Goal: Information Seeking & Learning: Learn about a topic

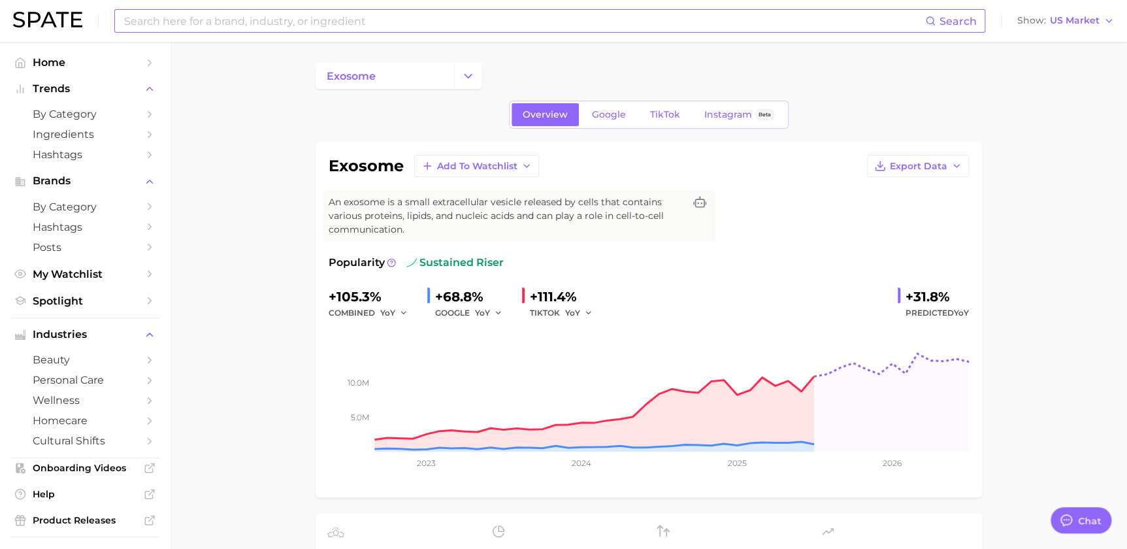
click at [367, 22] on input at bounding box center [524, 21] width 802 height 22
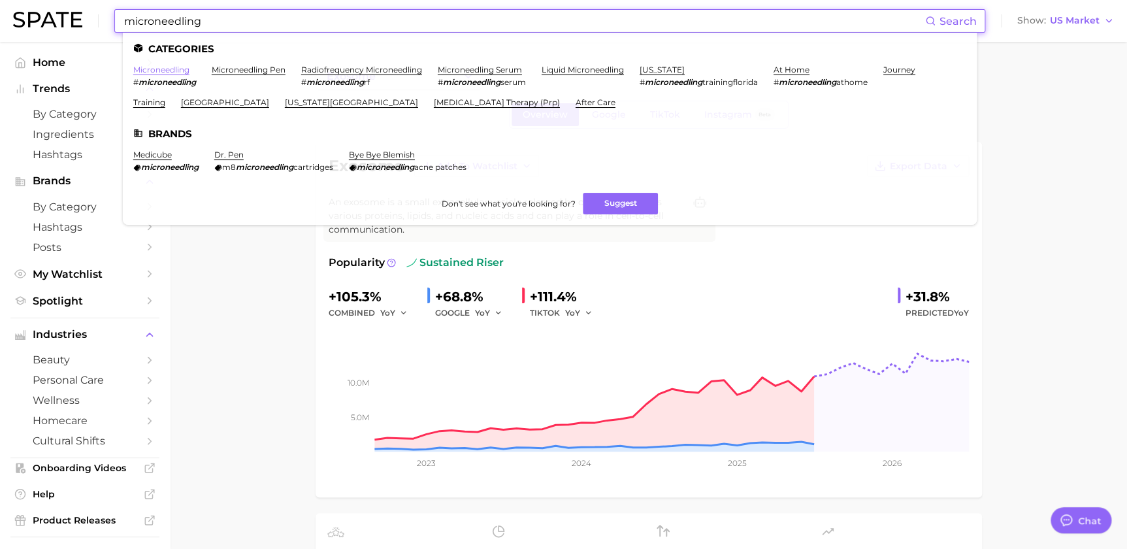
click at [176, 69] on link "microneedling" at bounding box center [161, 70] width 56 height 10
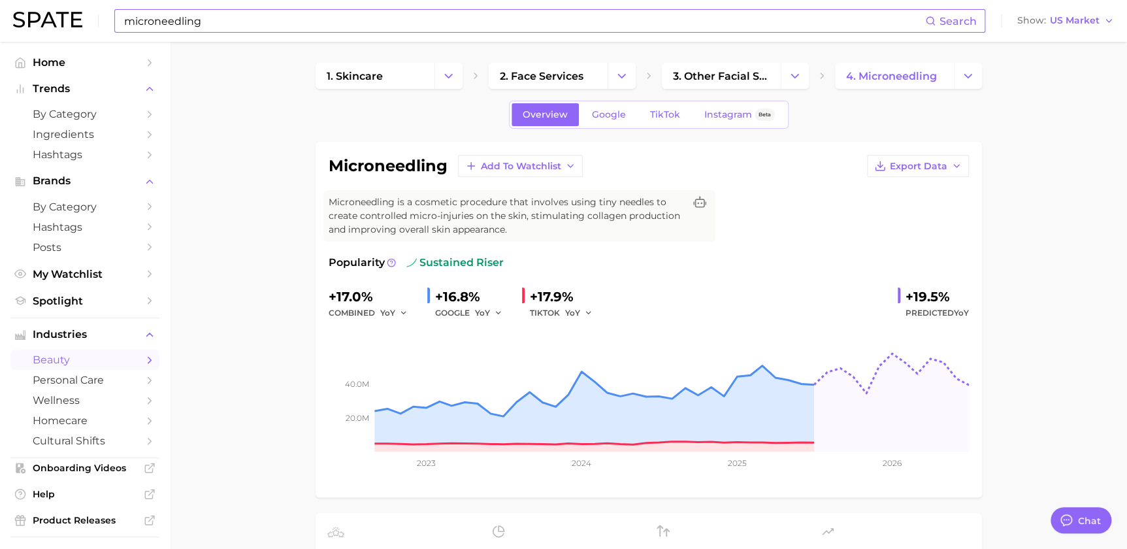
click at [348, 31] on input "microneedling" at bounding box center [524, 21] width 802 height 22
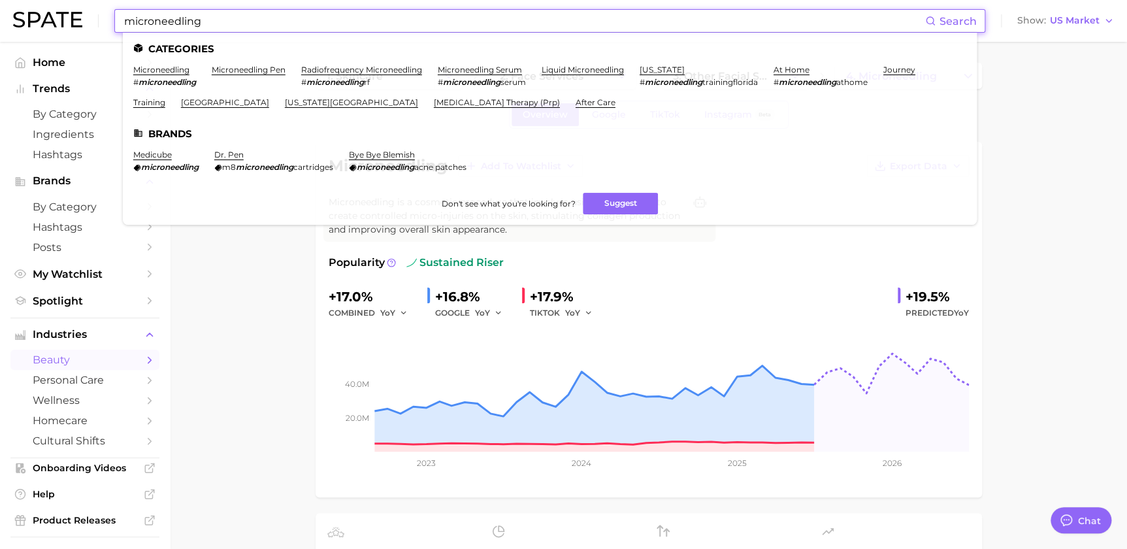
drag, startPoint x: 332, startPoint y: 14, endPoint x: 88, endPoint y: 26, distance: 244.6
click at [88, 26] on div "microneedling Search Categories microneedling # microneedling microneedling pen…" at bounding box center [563, 21] width 1101 height 42
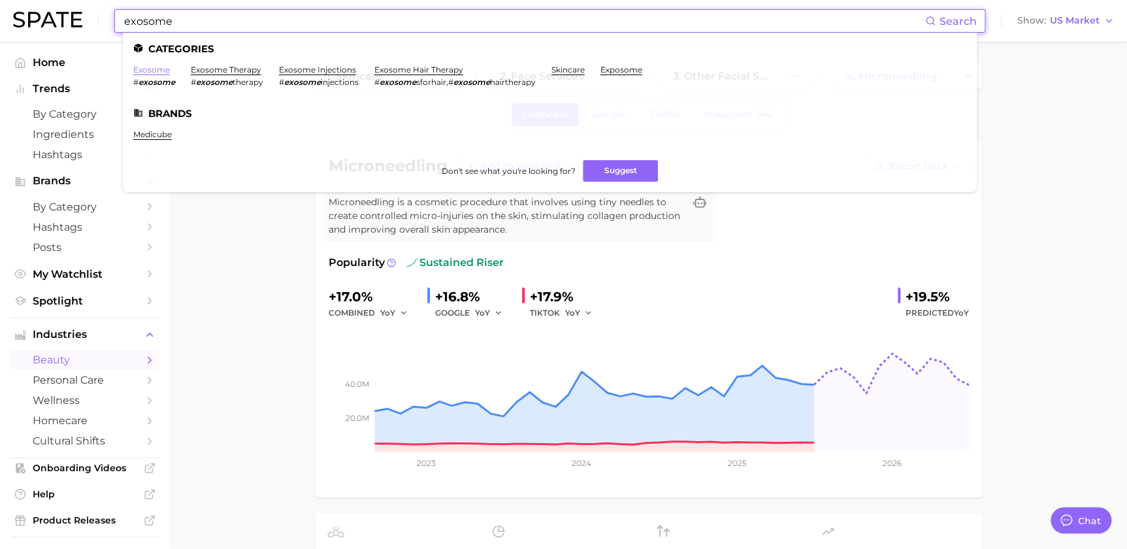
type input "exosome"
click at [144, 71] on link "exosome" at bounding box center [151, 70] width 37 height 10
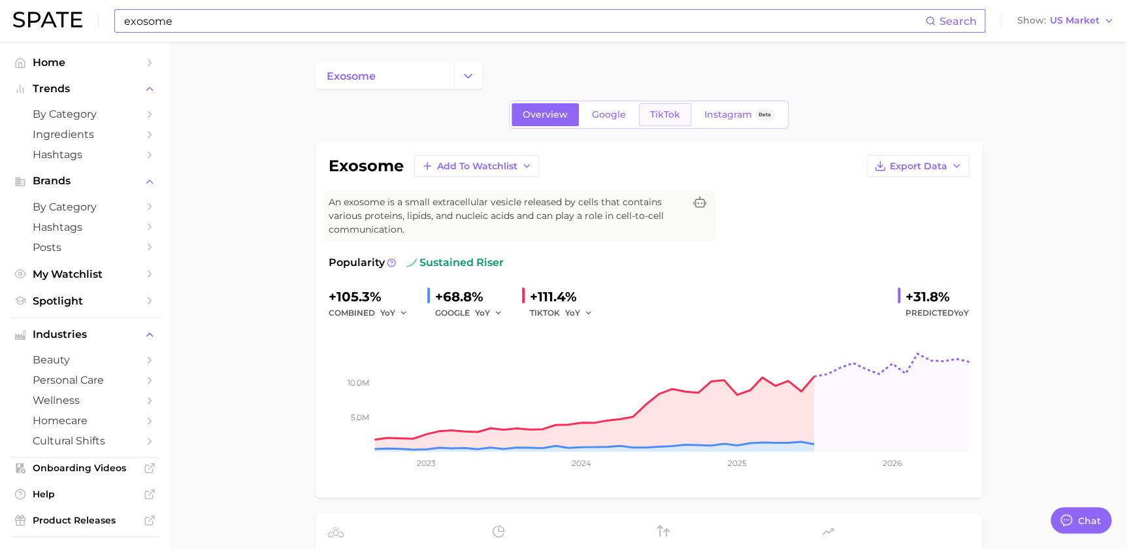
click at [675, 116] on span "TikTok" at bounding box center [665, 114] width 30 height 11
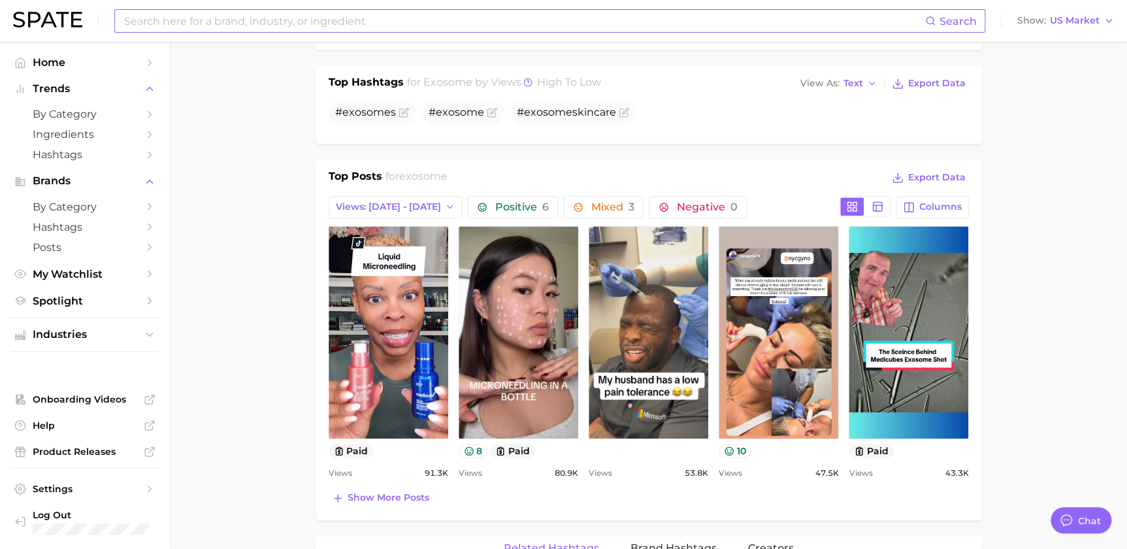
scroll to position [634, 0]
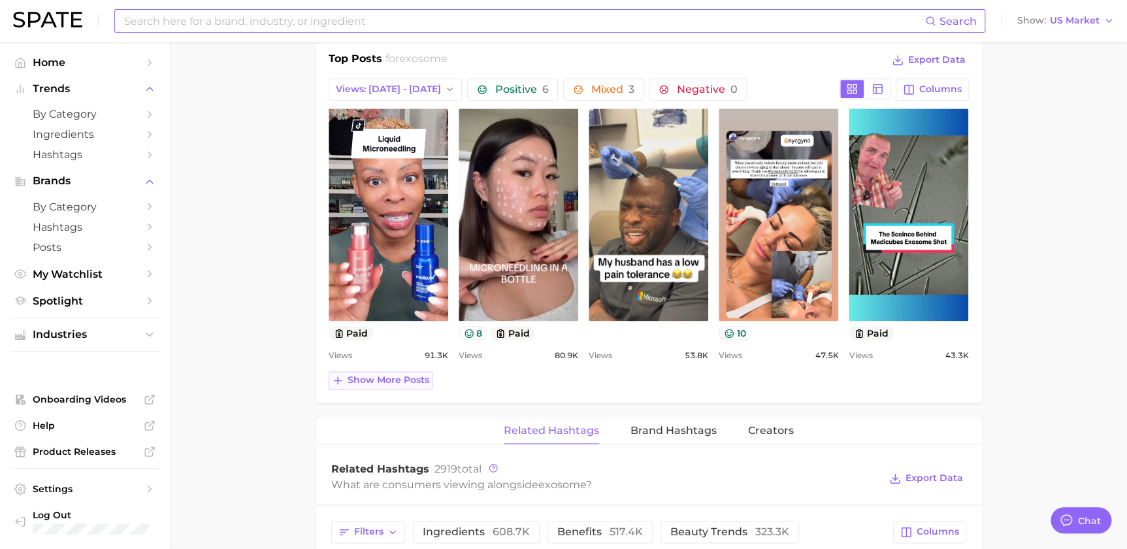
click at [381, 371] on button "Show more posts" at bounding box center [381, 380] width 104 height 18
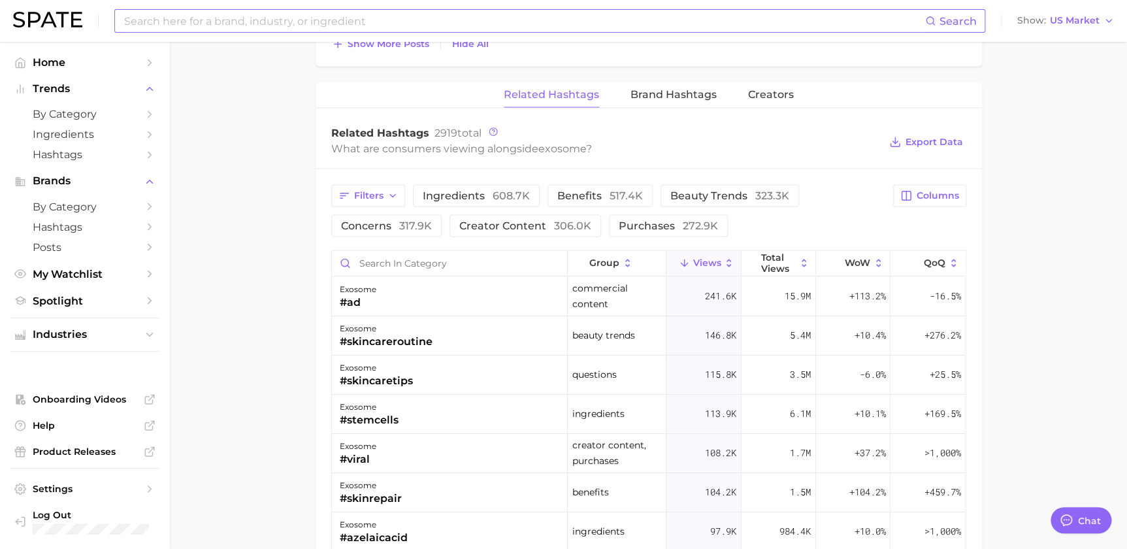
scroll to position [1267, 0]
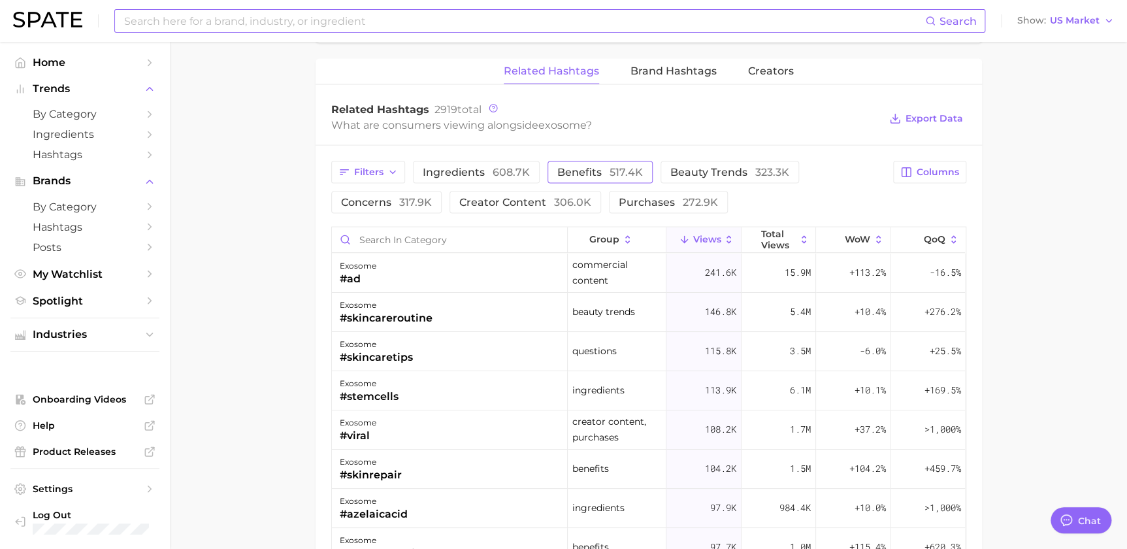
click at [590, 170] on span "benefits 517.4k" at bounding box center [600, 172] width 86 height 10
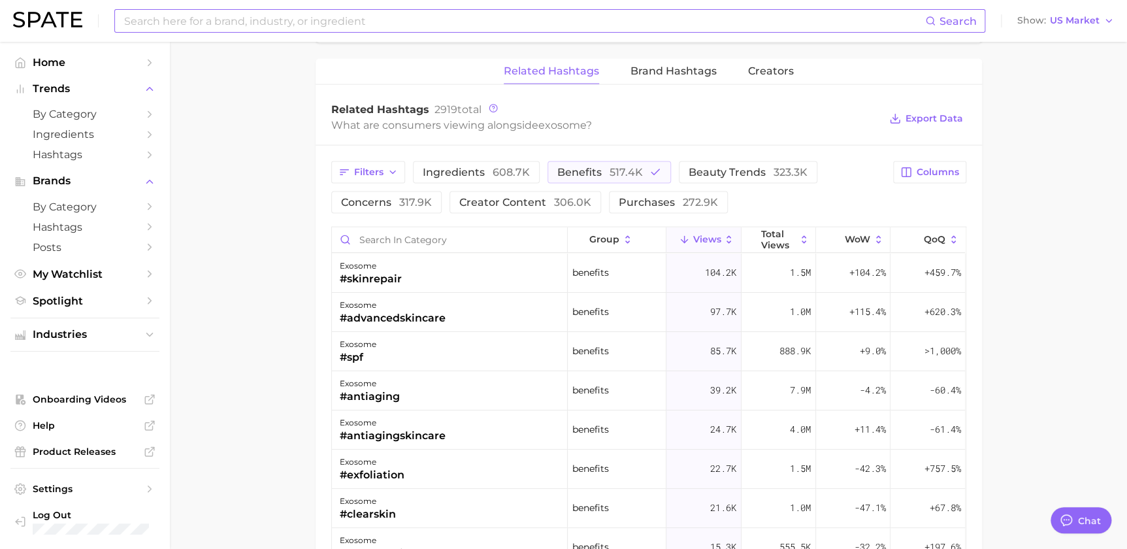
click at [394, 218] on div "Filters ingredients 608.7k benefits 517.4k beauty trends 323.3k concerns 317.9k…" at bounding box center [648, 468] width 666 height 645
click at [395, 205] on span "concerns 317.9k" at bounding box center [386, 202] width 91 height 10
click at [722, 170] on span "beauty trends 323.3k" at bounding box center [747, 172] width 119 height 10
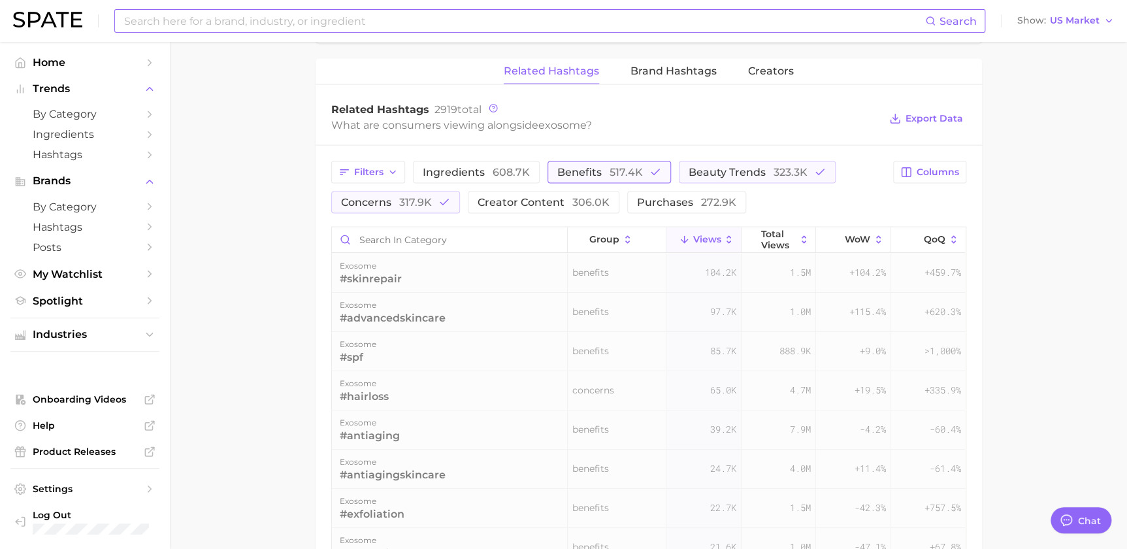
click at [587, 167] on span "benefits 517.4k" at bounding box center [600, 172] width 86 height 10
click at [408, 212] on button "concerns 317.9k" at bounding box center [395, 202] width 129 height 22
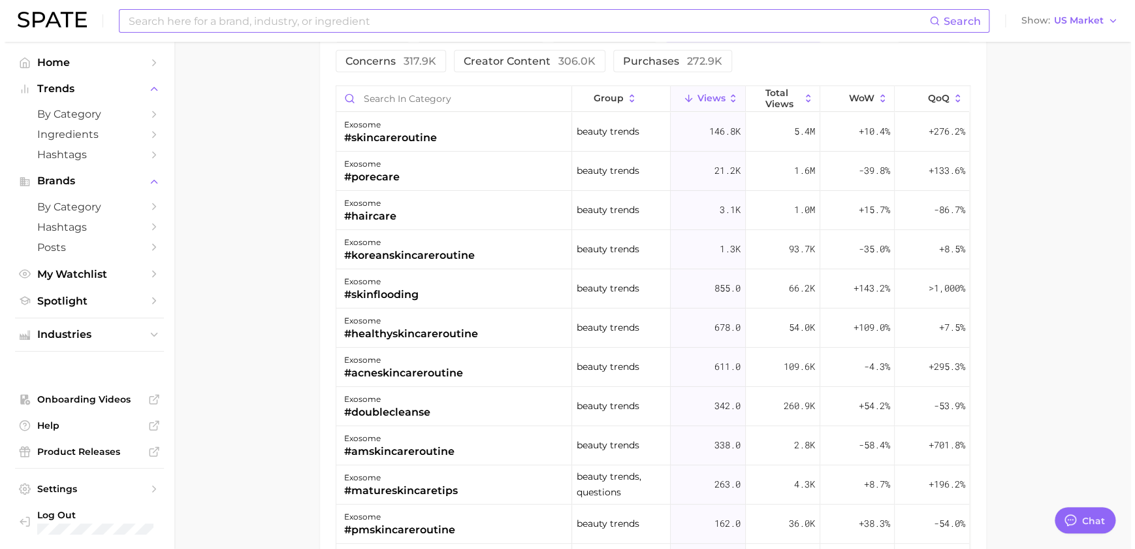
scroll to position [1425, 0]
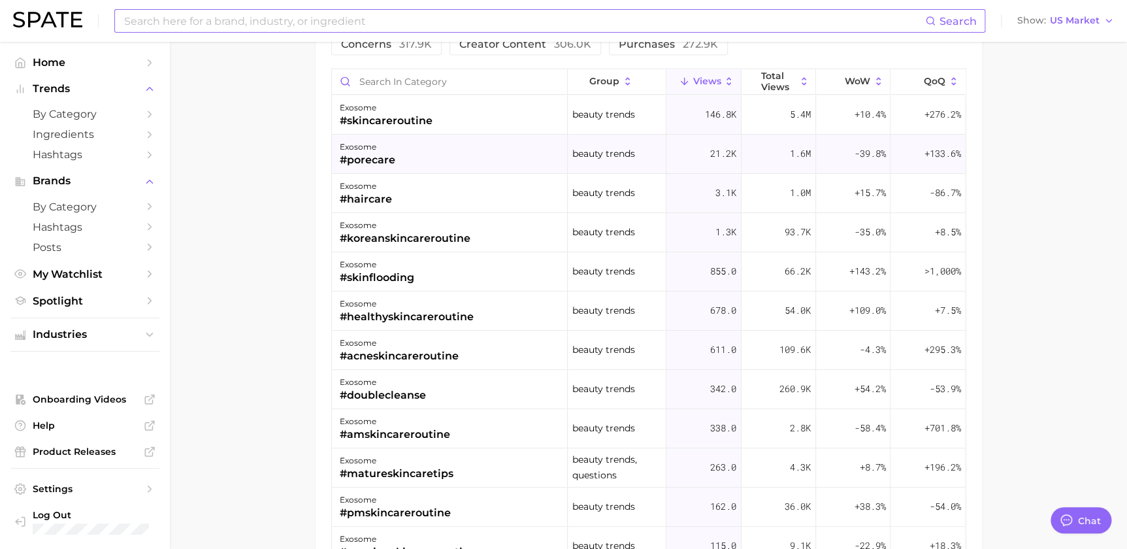
click at [483, 157] on div "exosome #porecare" at bounding box center [450, 154] width 236 height 39
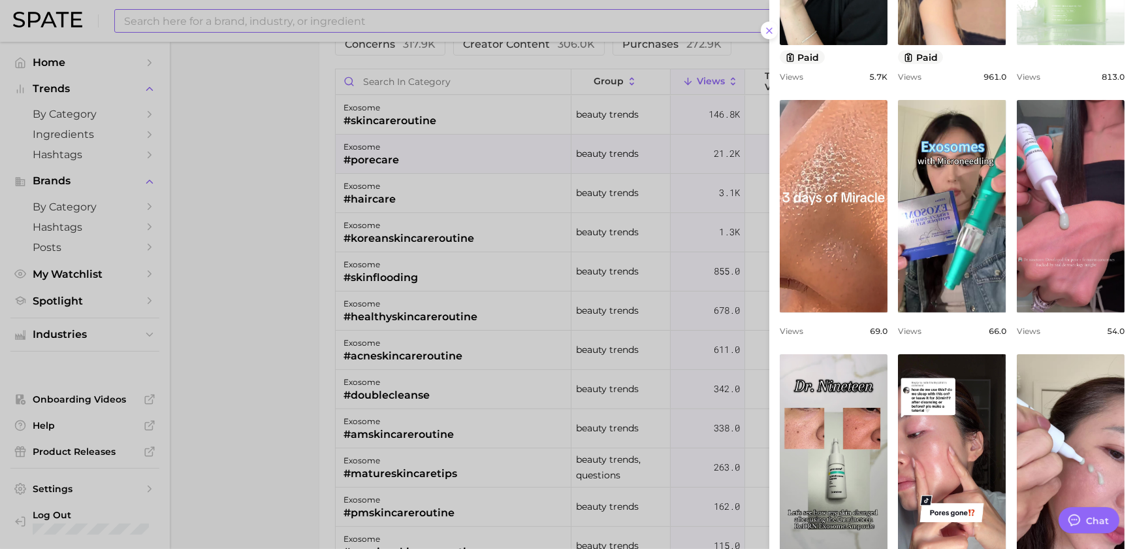
scroll to position [0, 0]
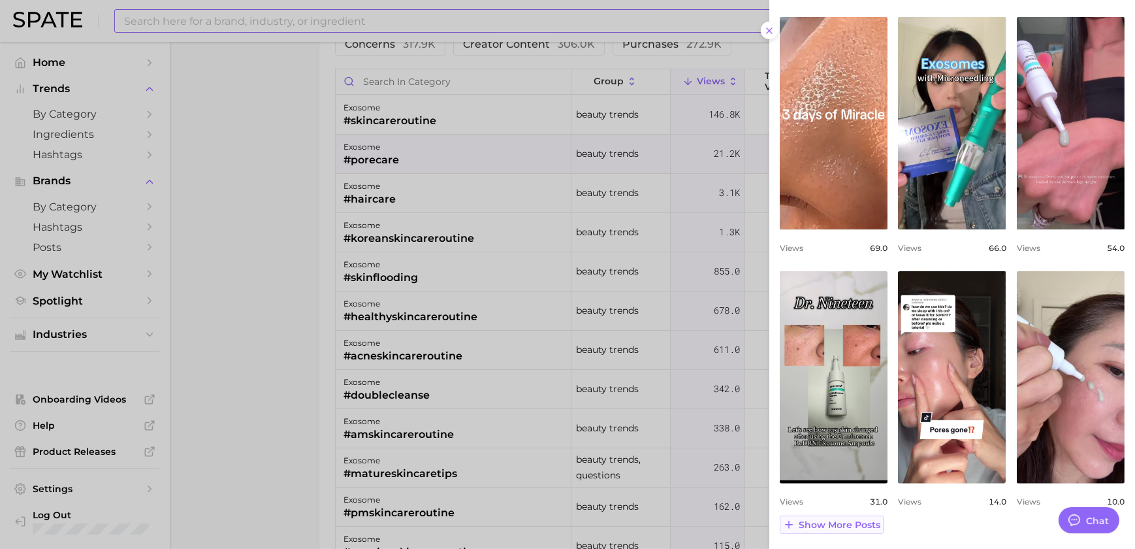
drag, startPoint x: 851, startPoint y: 523, endPoint x: 908, endPoint y: 436, distance: 104.4
click at [852, 523] on span "Show more posts" at bounding box center [840, 524] width 82 height 11
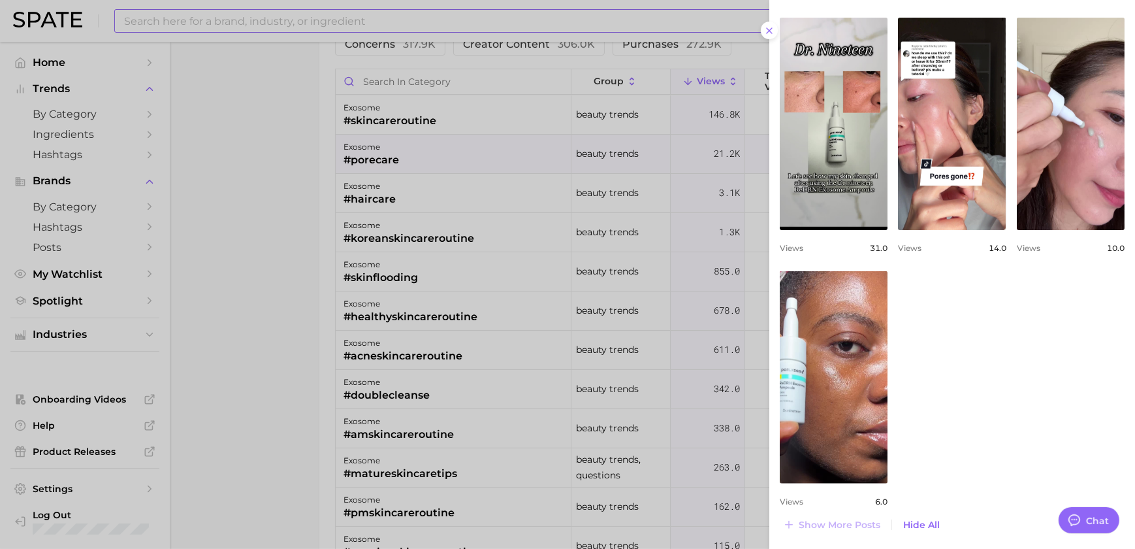
click at [587, 211] on div at bounding box center [567, 274] width 1135 height 549
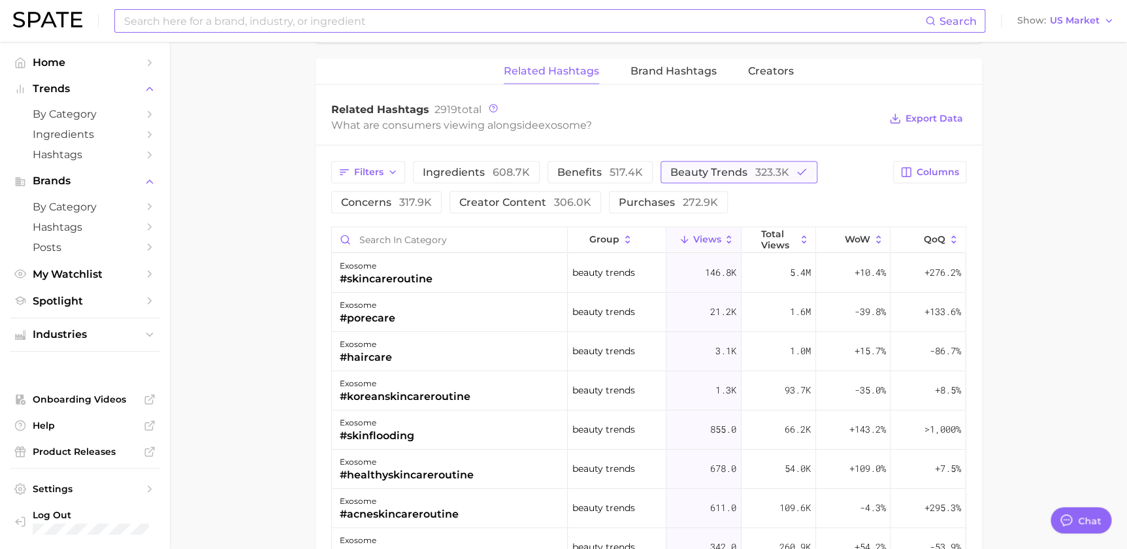
click at [713, 170] on span "beauty trends 323.3k" at bounding box center [729, 172] width 119 height 10
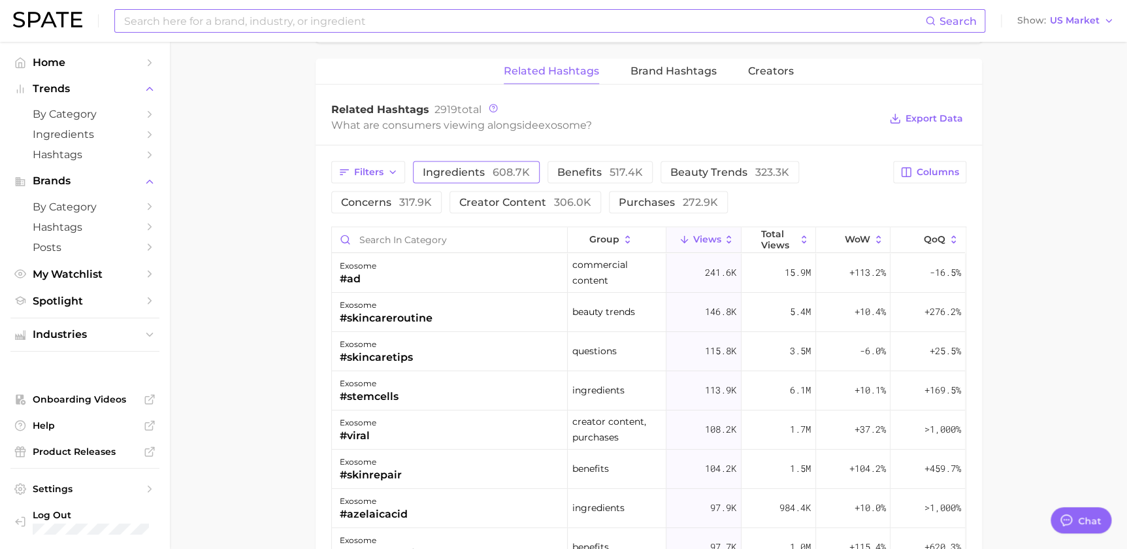
click at [470, 174] on span "ingredients 608.7k" at bounding box center [476, 172] width 107 height 10
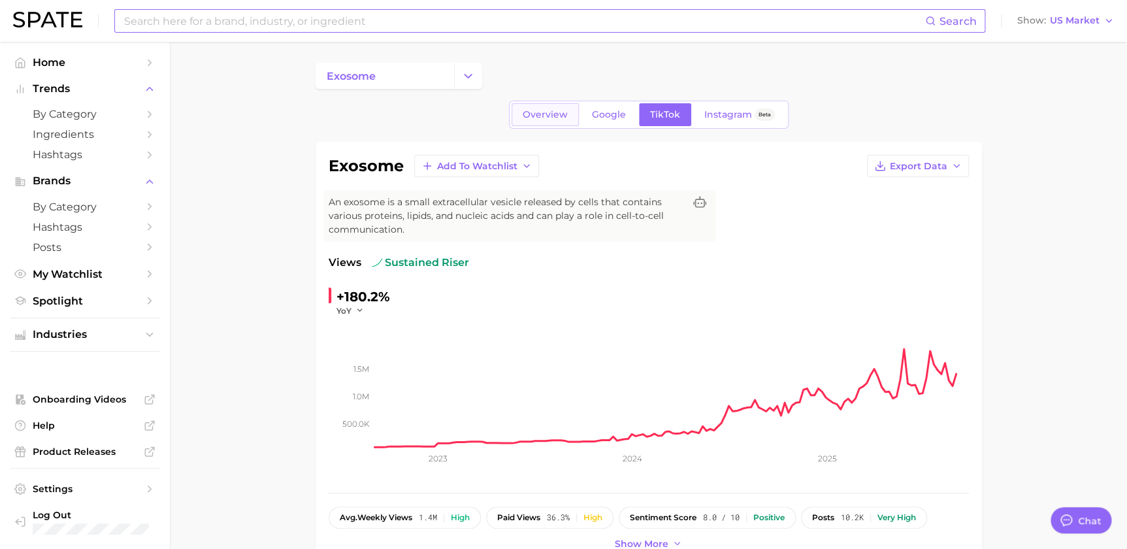
click at [557, 114] on span "Overview" at bounding box center [545, 114] width 45 height 11
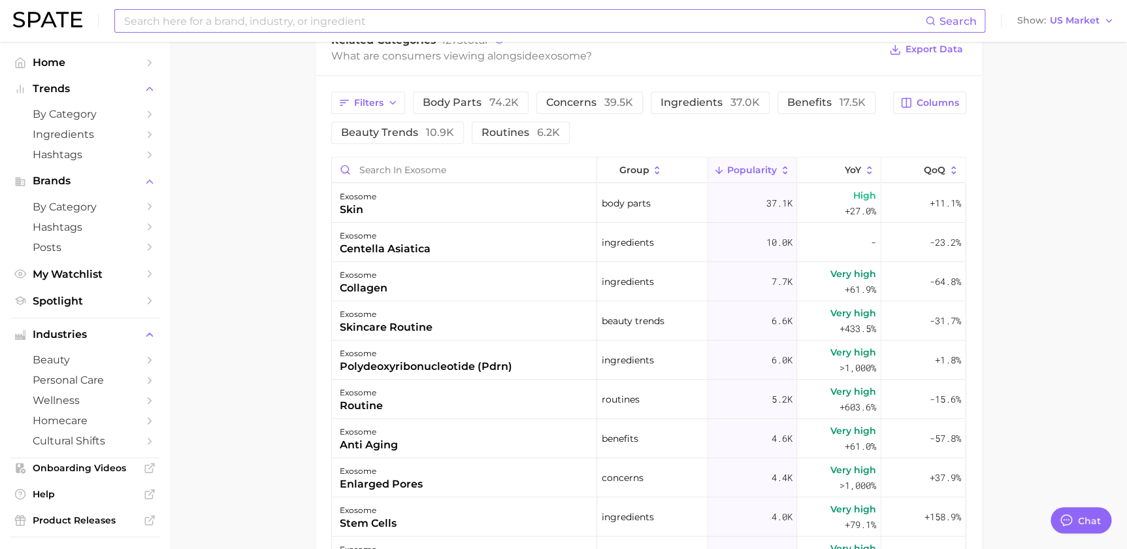
scroll to position [475, 0]
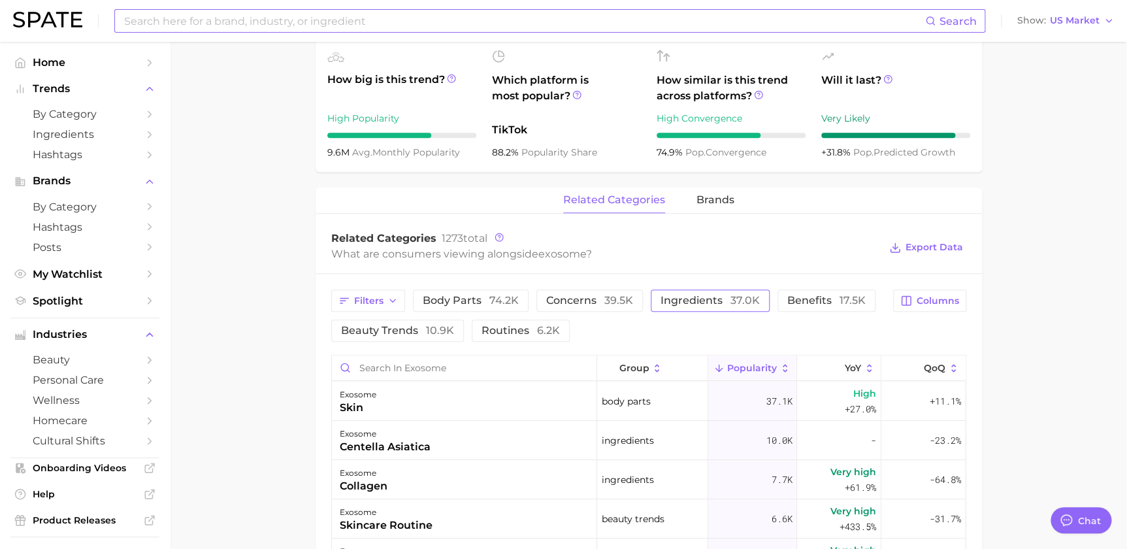
click at [751, 300] on span "37.0k" at bounding box center [744, 300] width 29 height 12
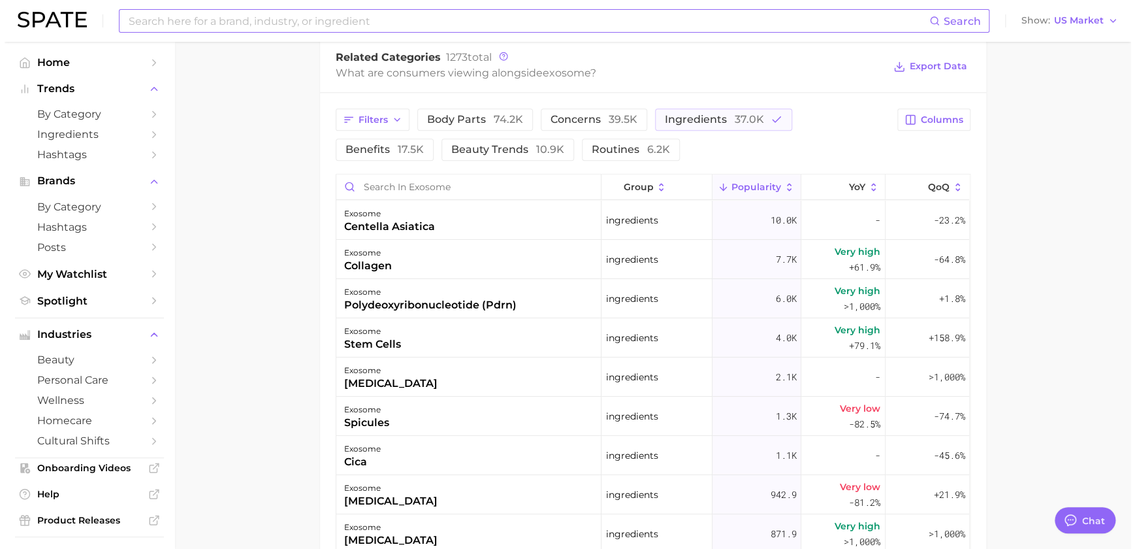
scroll to position [634, 0]
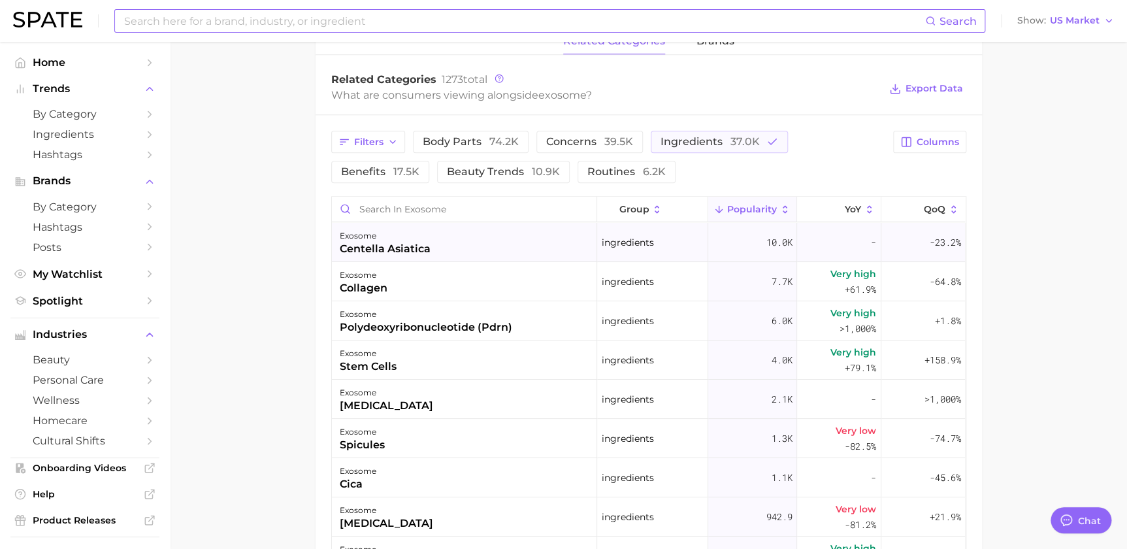
click at [529, 238] on div "exosome centella asiatica" at bounding box center [464, 242] width 265 height 39
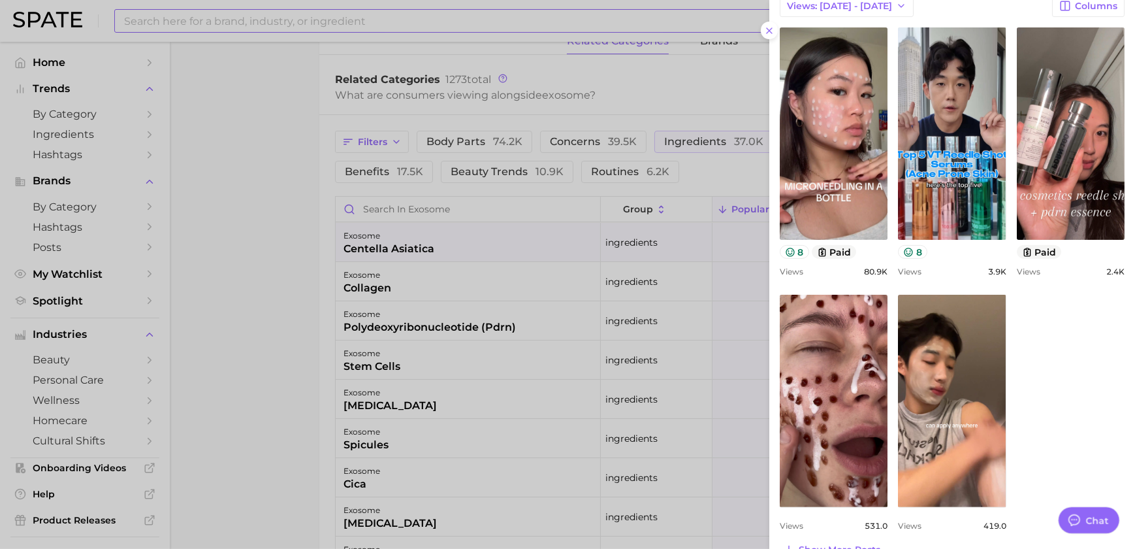
scroll to position [438, 0]
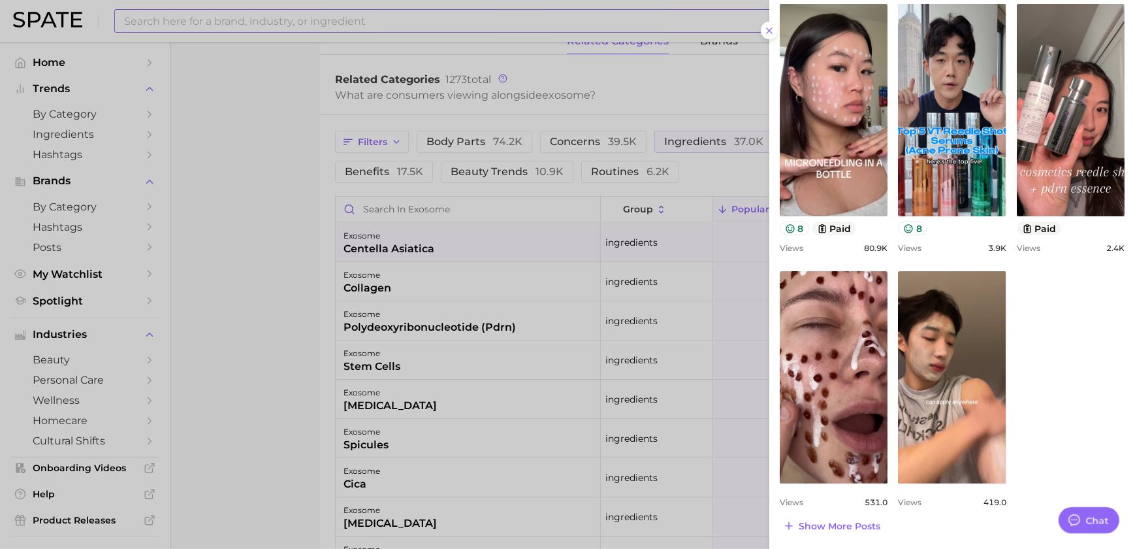
click at [634, 287] on div at bounding box center [567, 274] width 1135 height 549
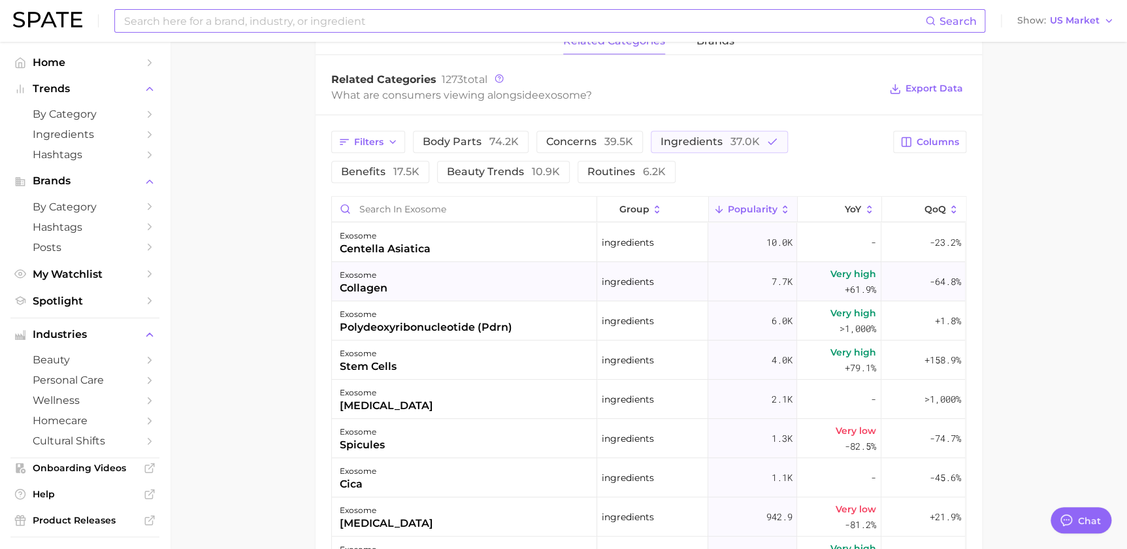
click at [509, 285] on div "exosome collagen" at bounding box center [464, 281] width 265 height 39
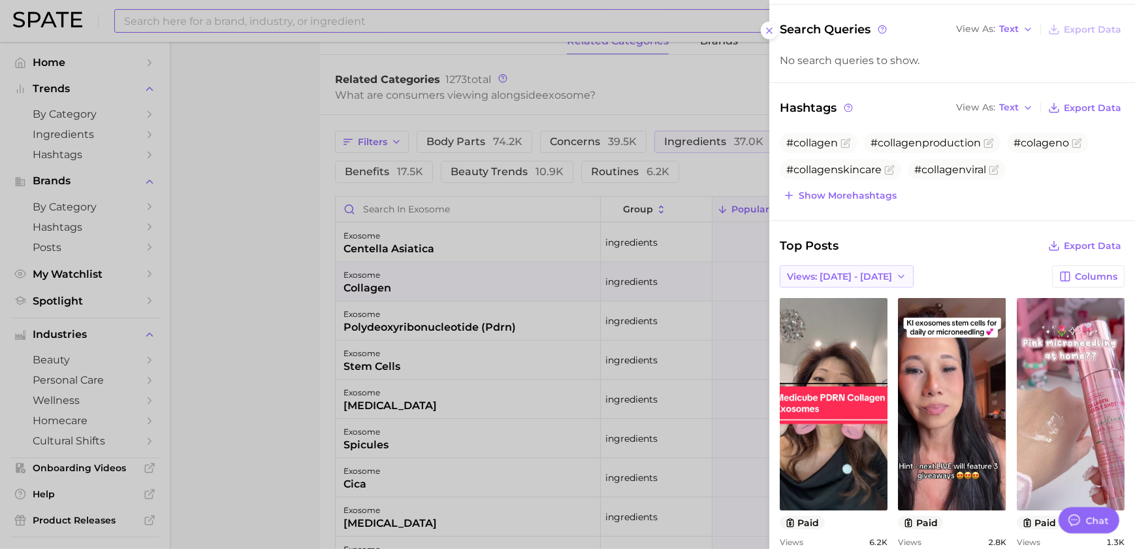
scroll to position [191, 0]
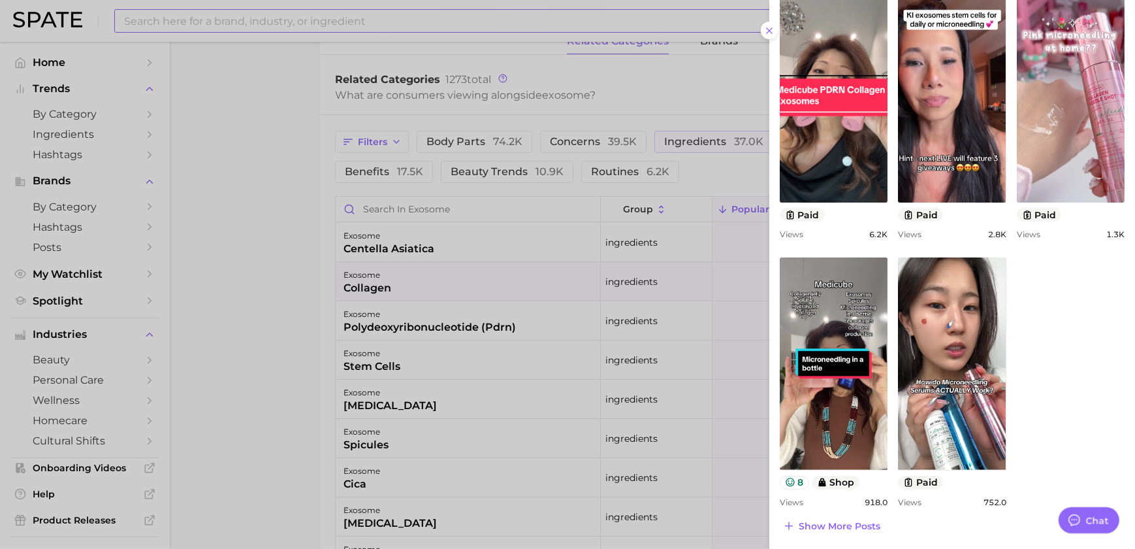
click at [606, 282] on div at bounding box center [567, 274] width 1135 height 549
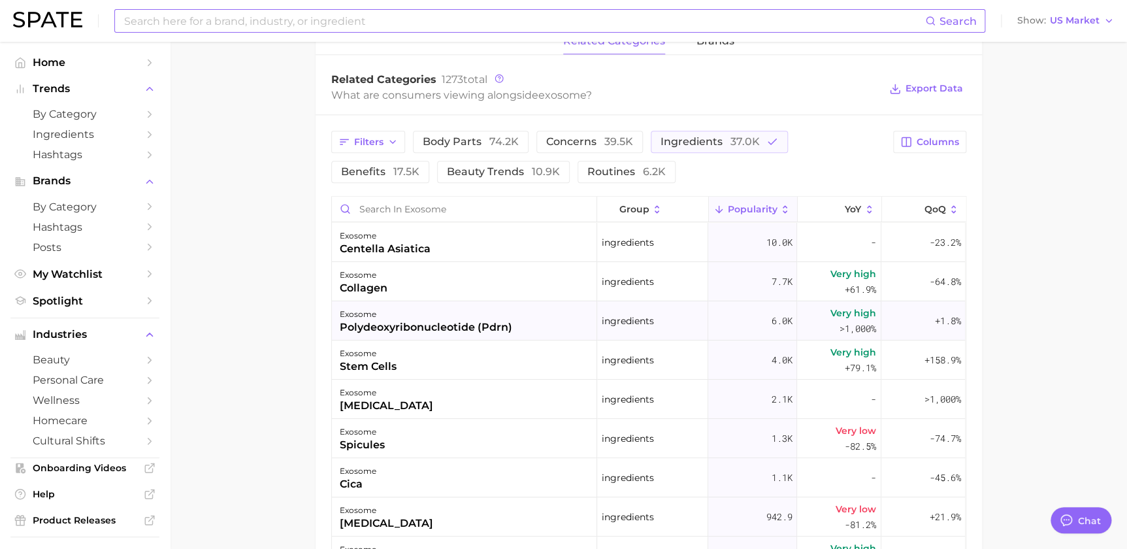
click at [495, 319] on div "polydeoxyribonucleotide (pdrn)" at bounding box center [426, 327] width 172 height 16
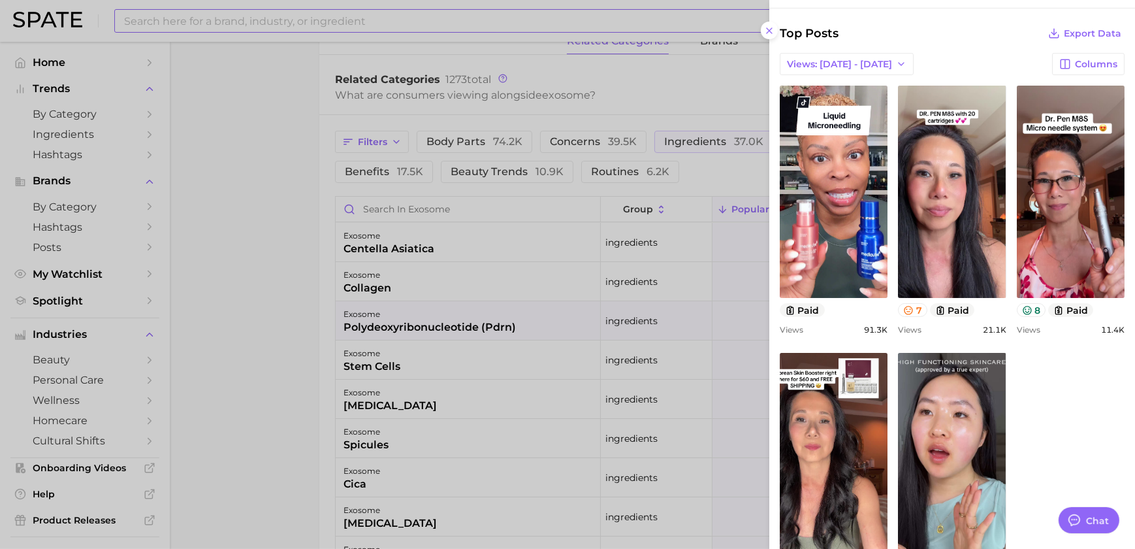
scroll to position [462, 0]
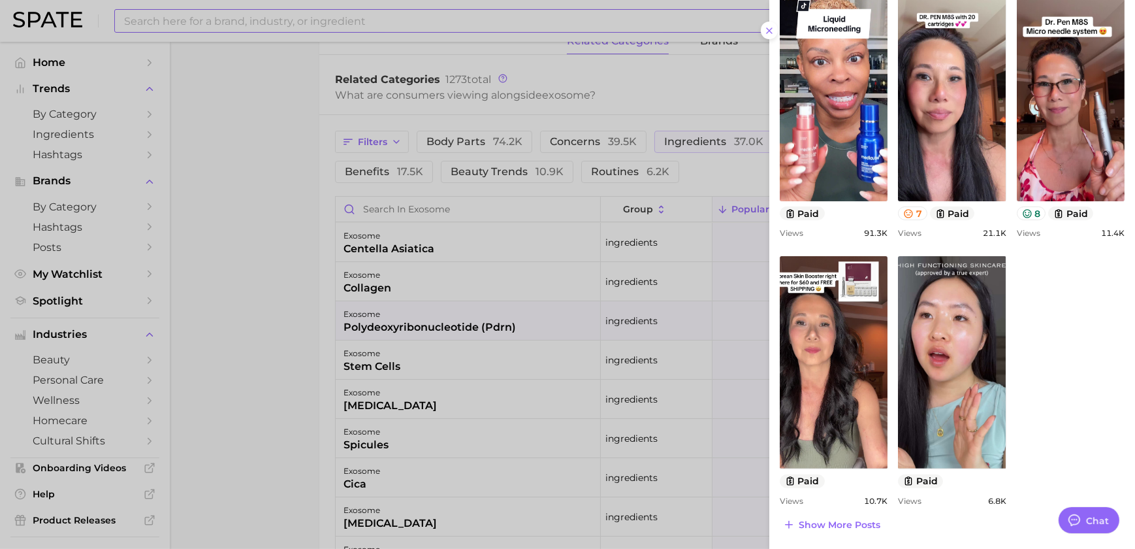
click at [541, 344] on div at bounding box center [567, 274] width 1135 height 549
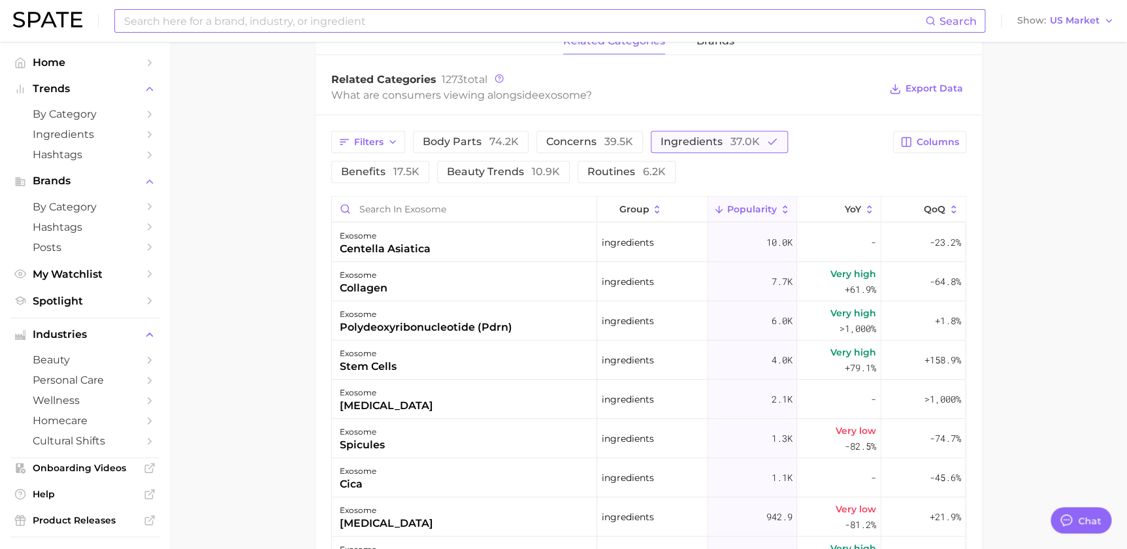
click at [717, 139] on span "ingredients 37.0k" at bounding box center [709, 142] width 99 height 10
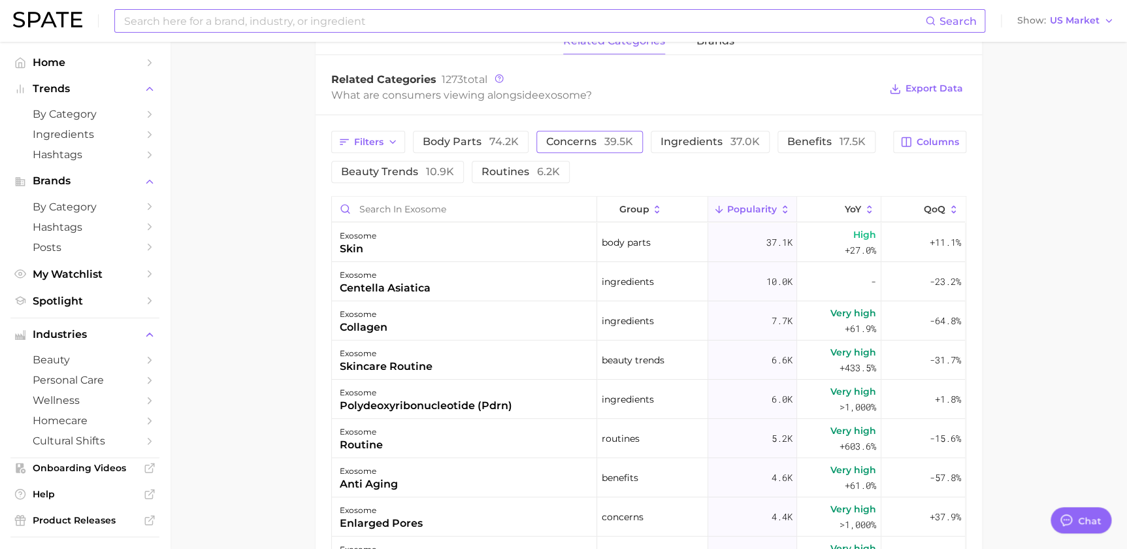
click at [619, 141] on span "39.5k" at bounding box center [618, 141] width 29 height 12
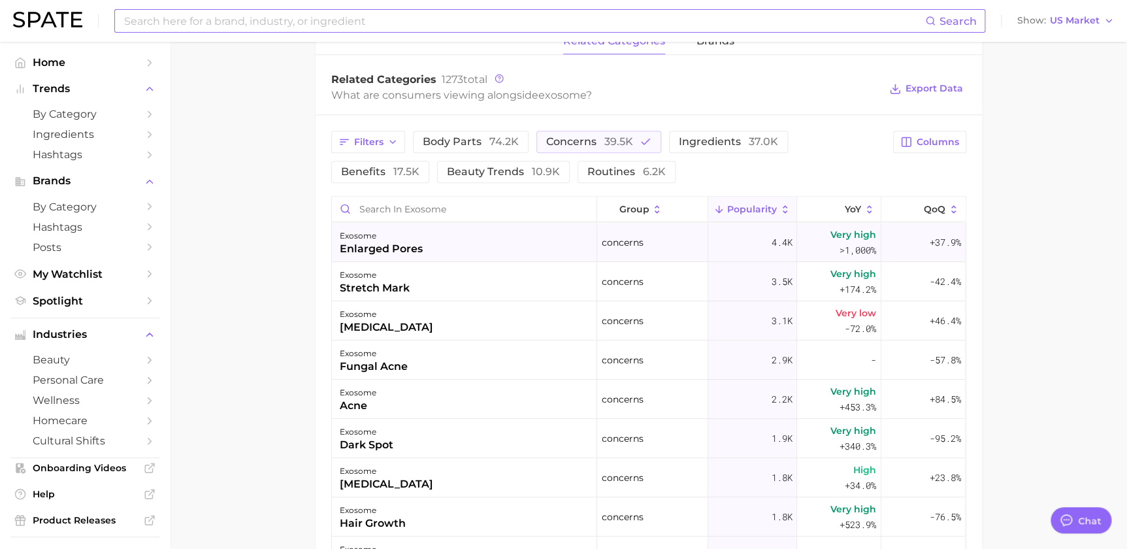
click at [492, 241] on div "exosome enlarged pores" at bounding box center [464, 242] width 265 height 39
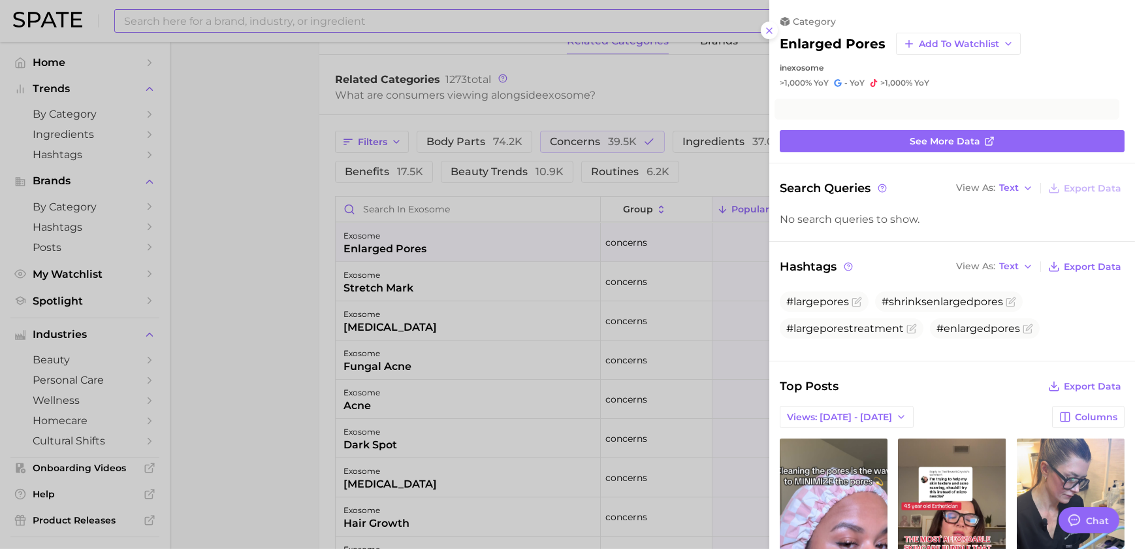
scroll to position [0, 0]
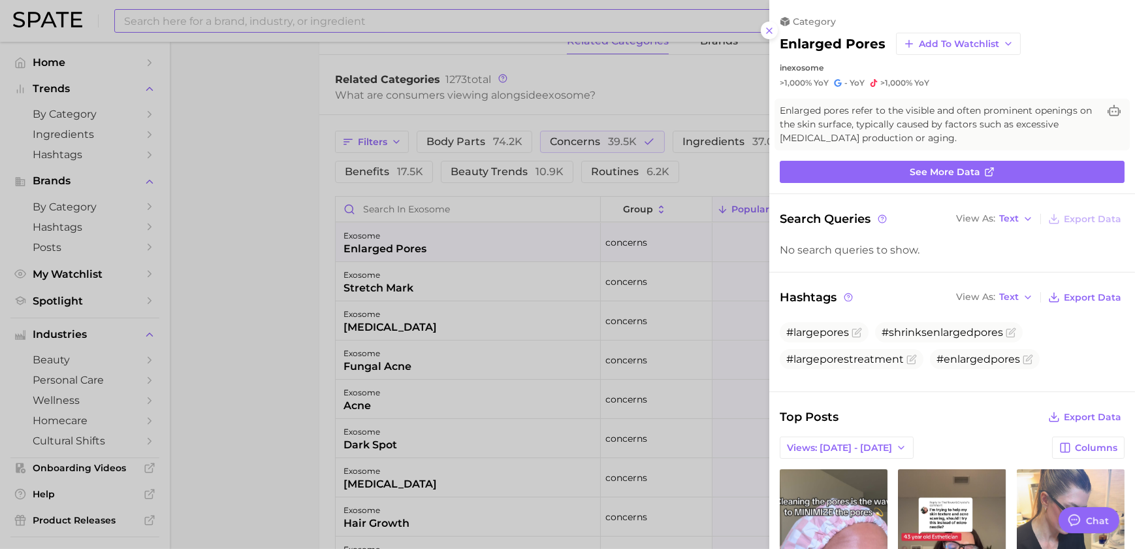
click at [772, 20] on div "category enlarged pores Add to Watchlist in exosome >1,000% YoY - YoY >1,000% Y…" at bounding box center [952, 52] width 366 height 73
click at [770, 25] on icon at bounding box center [769, 30] width 10 height 10
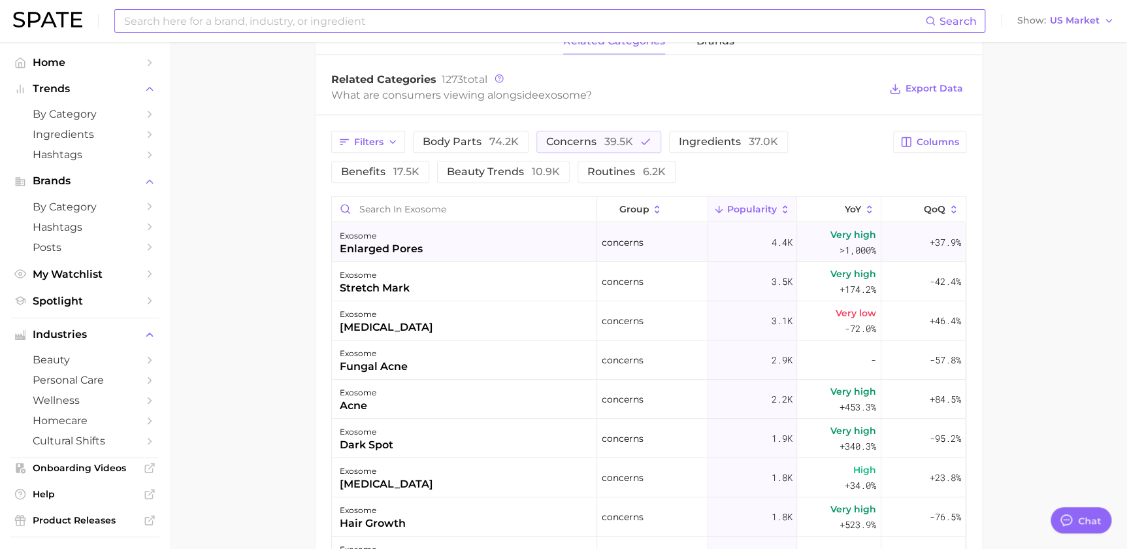
click at [463, 245] on div "exosome enlarged pores" at bounding box center [464, 242] width 265 height 39
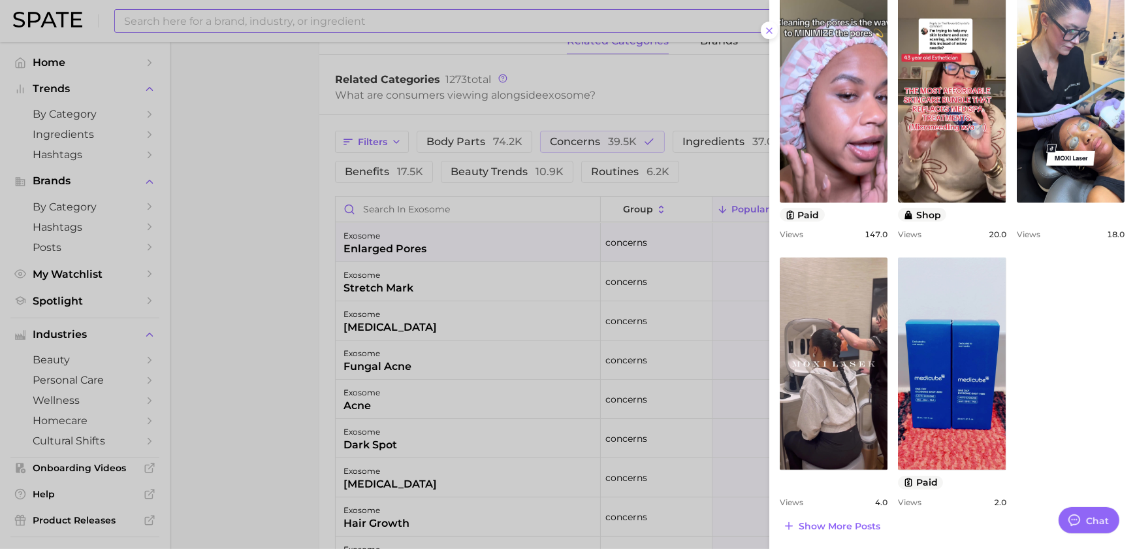
drag, startPoint x: 864, startPoint y: 525, endPoint x: 869, endPoint y: 512, distance: 13.5
click at [864, 525] on span "Show more posts" at bounding box center [840, 526] width 82 height 11
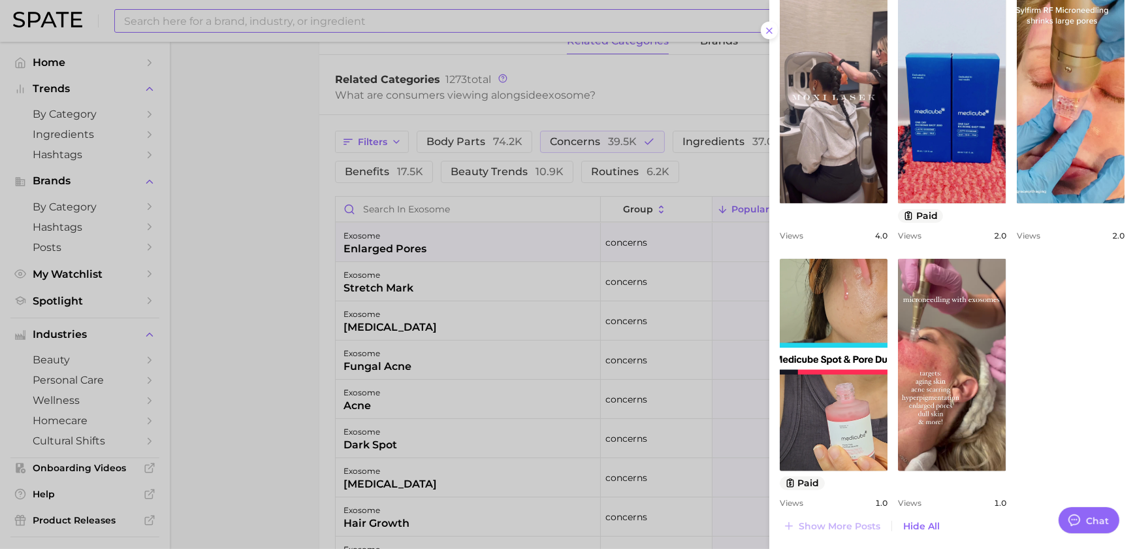
click at [492, 285] on div at bounding box center [567, 274] width 1135 height 549
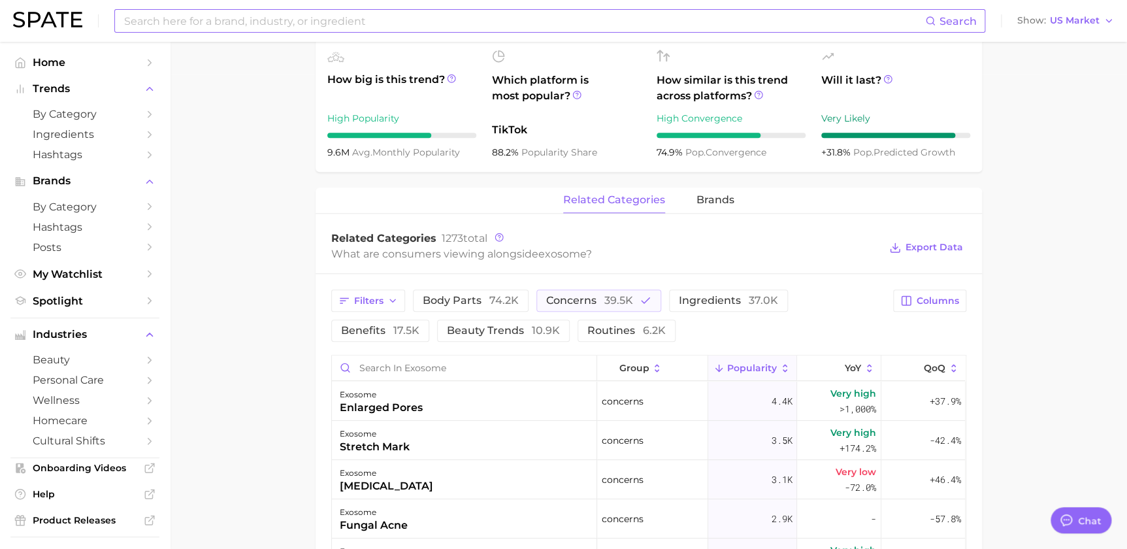
scroll to position [634, 0]
